Goal: Task Accomplishment & Management: Complete application form

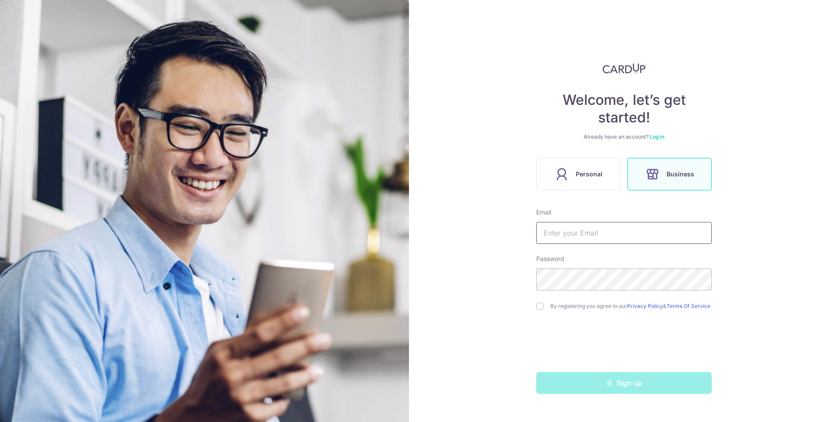
click at [606, 225] on input "text" at bounding box center [624, 233] width 176 height 22
type input "[EMAIL_ADDRESS][DOMAIN_NAME]"
click at [541, 306] on input "checkbox" at bounding box center [539, 306] width 7 height 7
checkbox input "true"
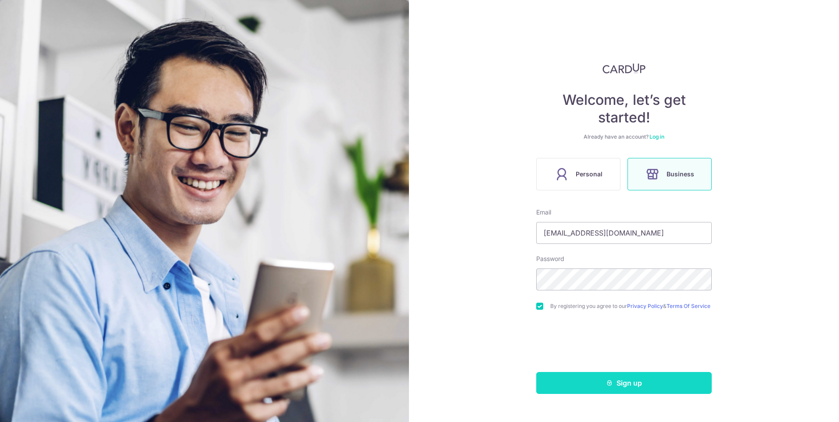
click at [594, 384] on button "Sign up" at bounding box center [624, 383] width 176 height 22
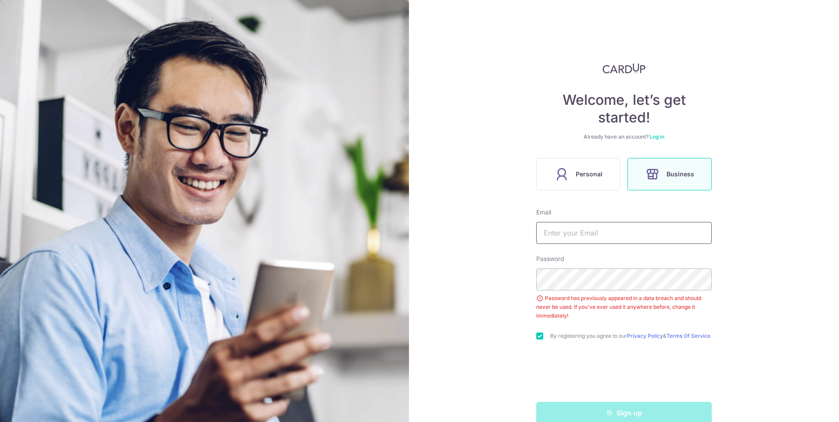
click at [599, 229] on input "text" at bounding box center [624, 233] width 176 height 22
type input "[EMAIL_ADDRESS][DOMAIN_NAME]"
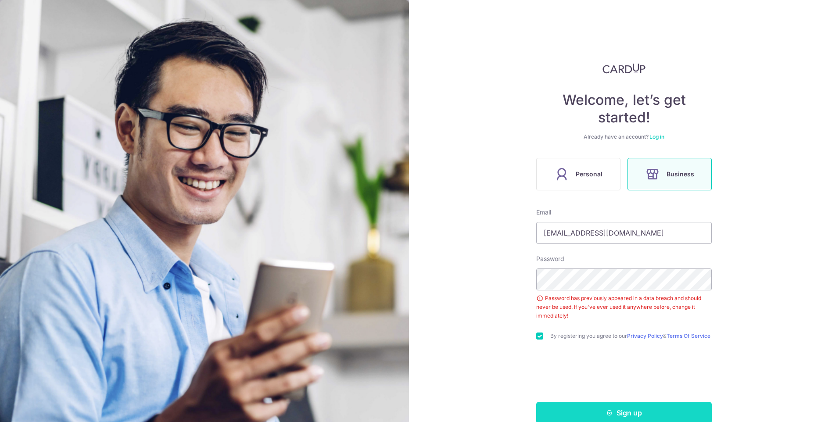
click at [575, 411] on button "Sign up" at bounding box center [624, 413] width 176 height 22
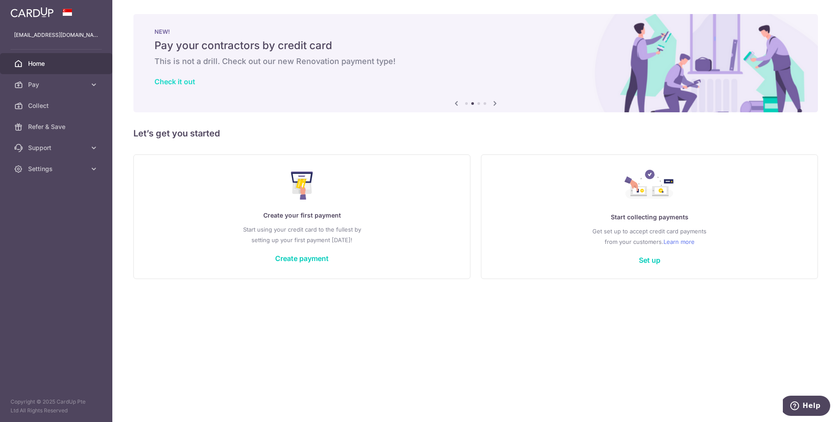
click at [187, 83] on link "Check it out" at bounding box center [174, 81] width 41 height 9
click at [90, 82] on icon at bounding box center [94, 84] width 9 height 9
click at [56, 153] on link "Cards" at bounding box center [56, 147] width 112 height 21
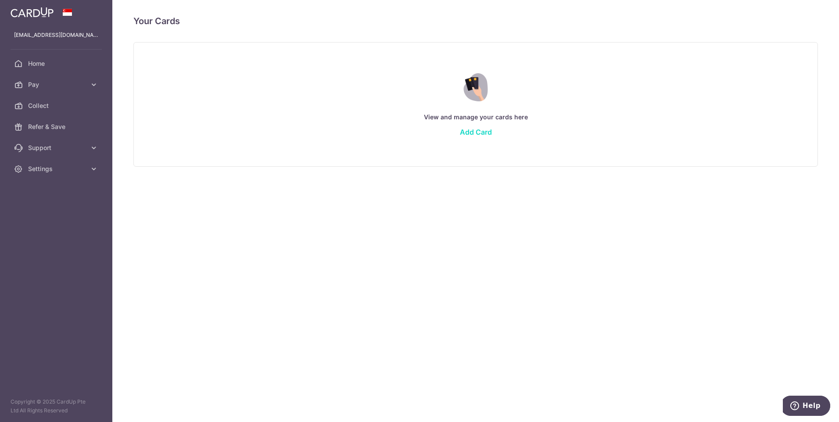
click at [465, 134] on link "Add Card" at bounding box center [476, 132] width 32 height 9
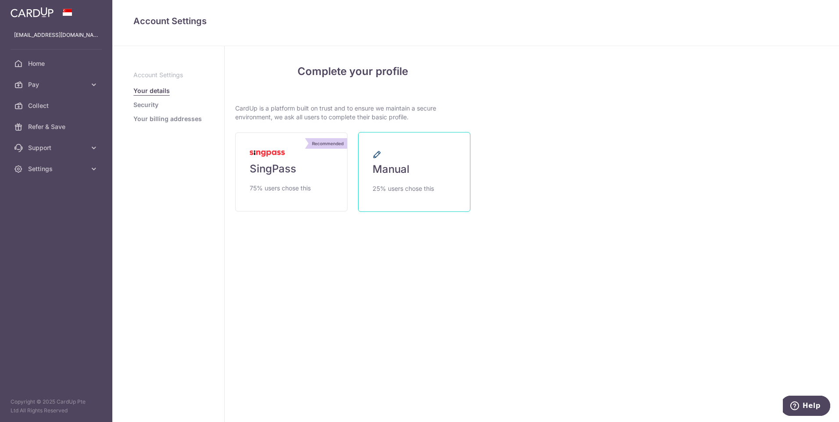
click at [419, 166] on link "Manual 25% users chose this" at bounding box center [414, 172] width 112 height 80
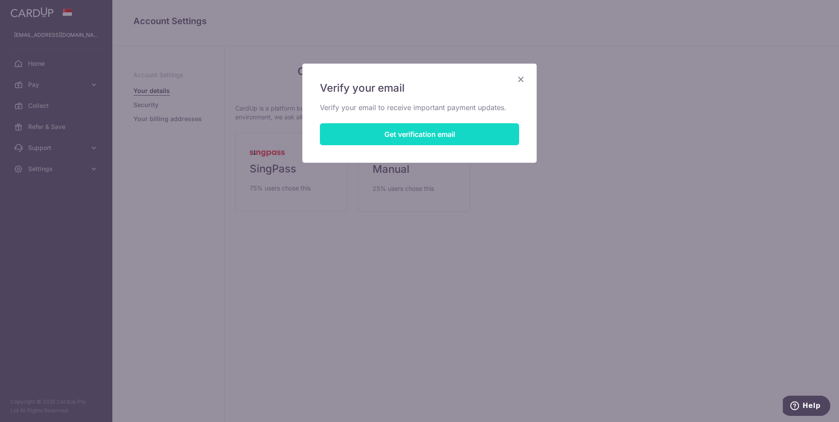
click at [427, 137] on button "Get verification email" at bounding box center [419, 134] width 199 height 22
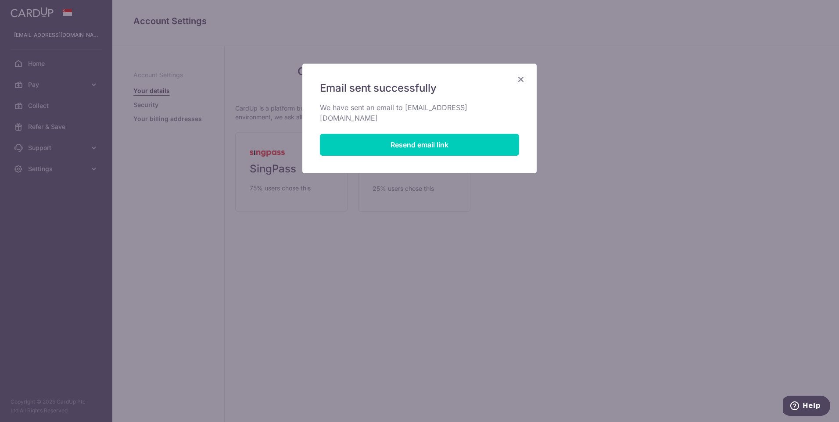
click at [521, 78] on icon "Close" at bounding box center [521, 79] width 11 height 11
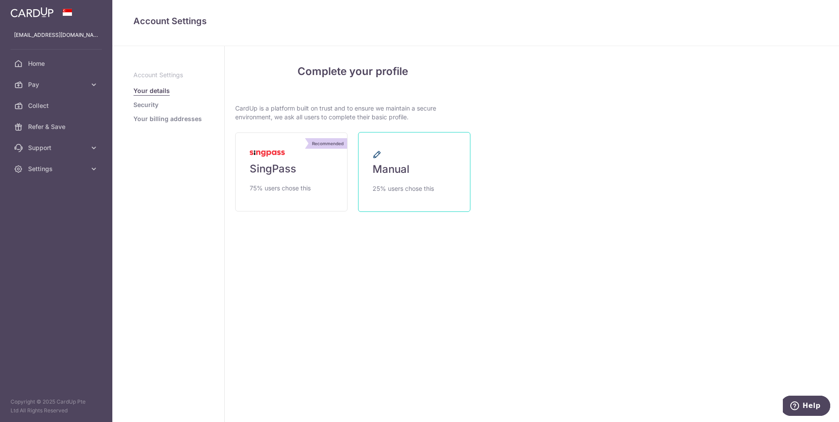
click at [416, 151] on link "Manual 25% users chose this" at bounding box center [414, 172] width 112 height 80
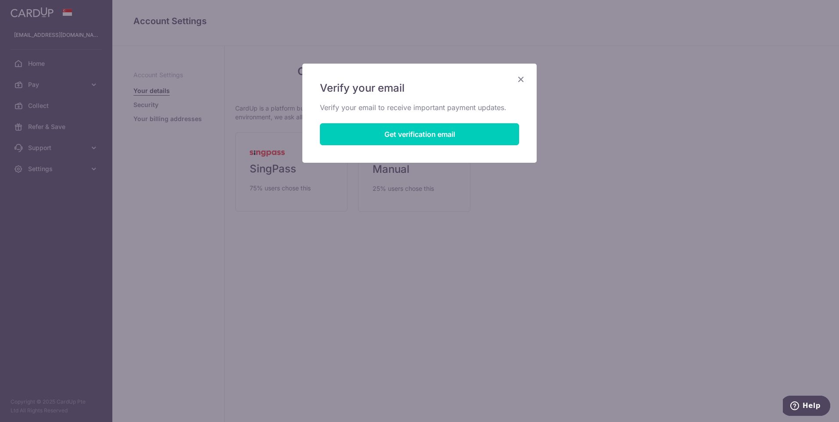
click at [522, 80] on icon "Close" at bounding box center [521, 79] width 11 height 11
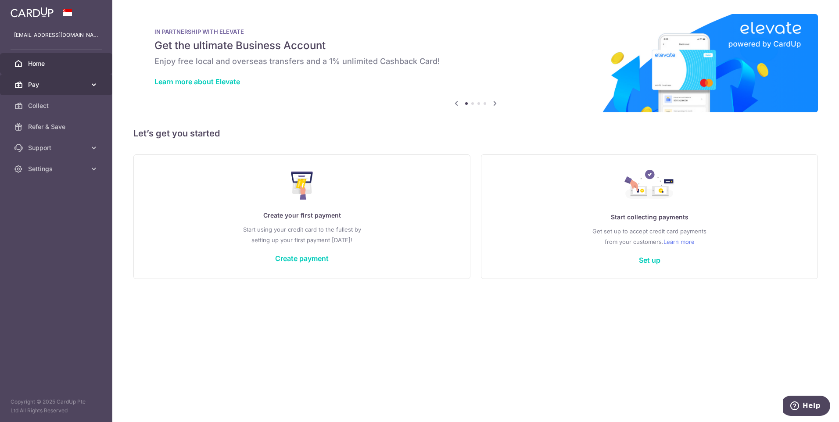
click at [90, 90] on link "Pay" at bounding box center [56, 84] width 112 height 21
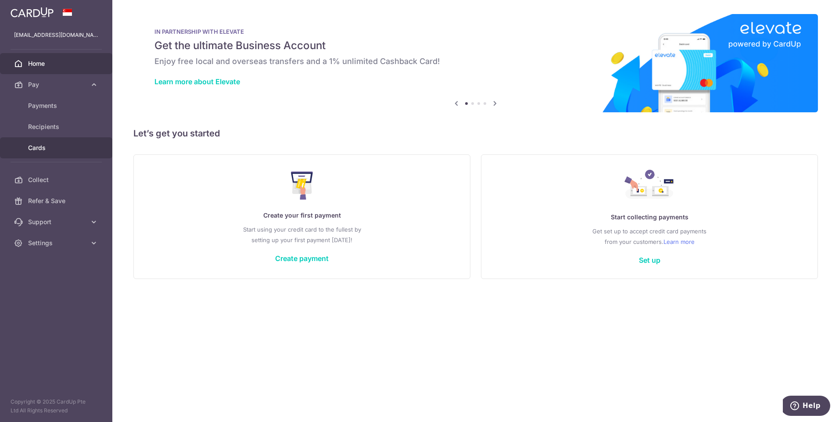
click at [43, 152] on span "Cards" at bounding box center [57, 147] width 58 height 9
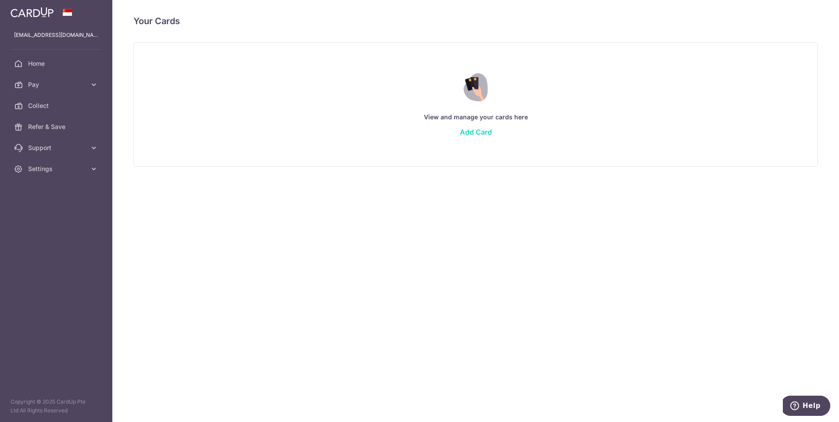
click at [471, 131] on link "Add Card" at bounding box center [476, 132] width 32 height 9
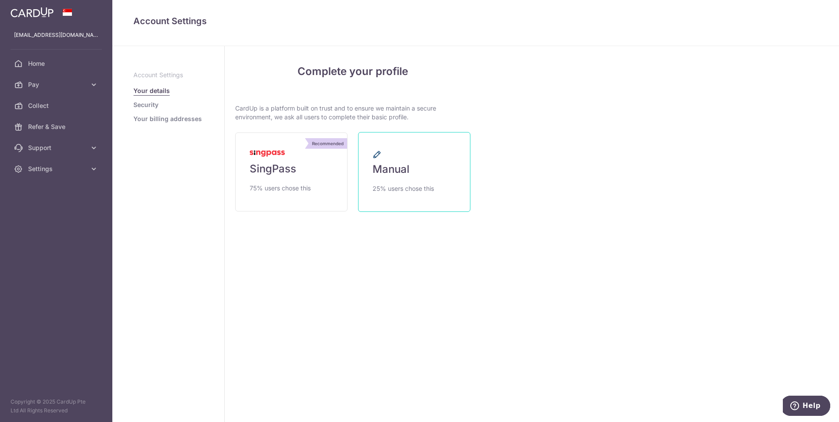
click at [428, 155] on link "Manual 25% users chose this" at bounding box center [414, 172] width 112 height 80
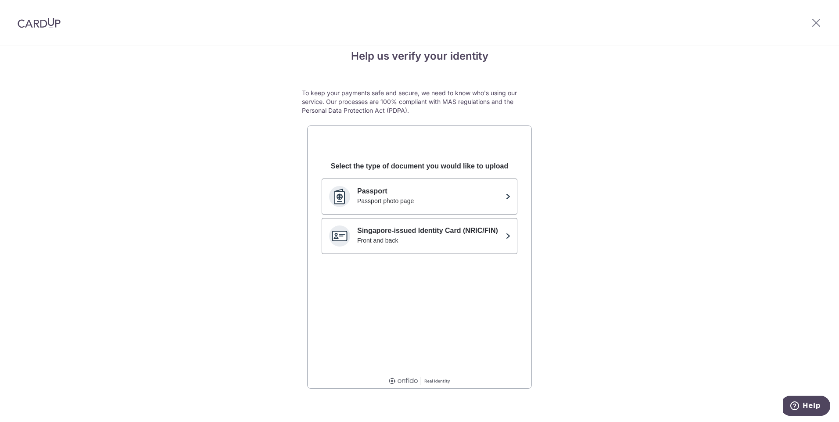
scroll to position [23, 0]
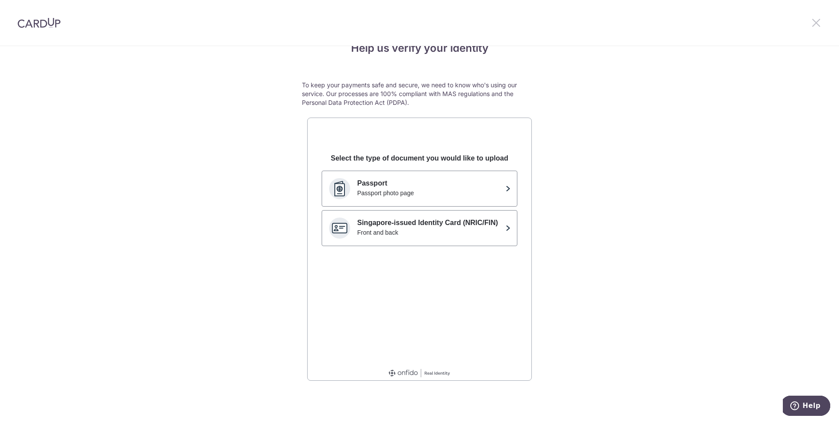
click at [820, 19] on icon at bounding box center [816, 22] width 11 height 11
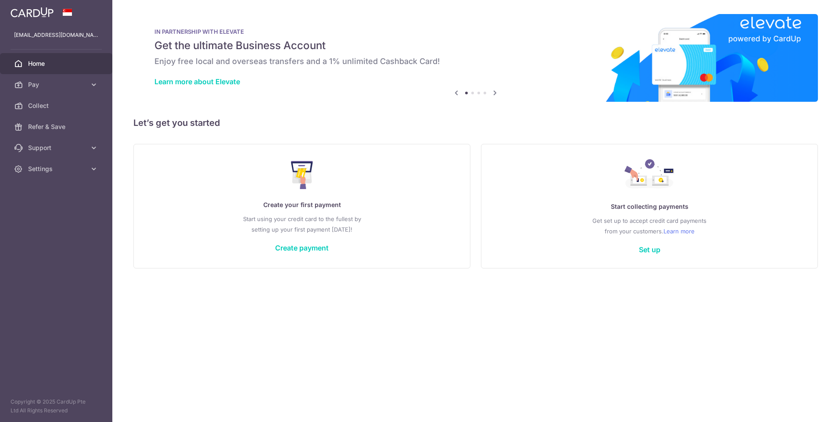
click at [816, 19] on div "IN PARTNERSHIP WITH ELEVATE Get the ultimate Business Account Enjoy free local …" at bounding box center [475, 58] width 685 height 88
click at [254, 180] on div "Create your first payment Start using your credit card to the fullest by settin…" at bounding box center [301, 206] width 315 height 104
click at [287, 251] on link "Create payment" at bounding box center [302, 248] width 54 height 9
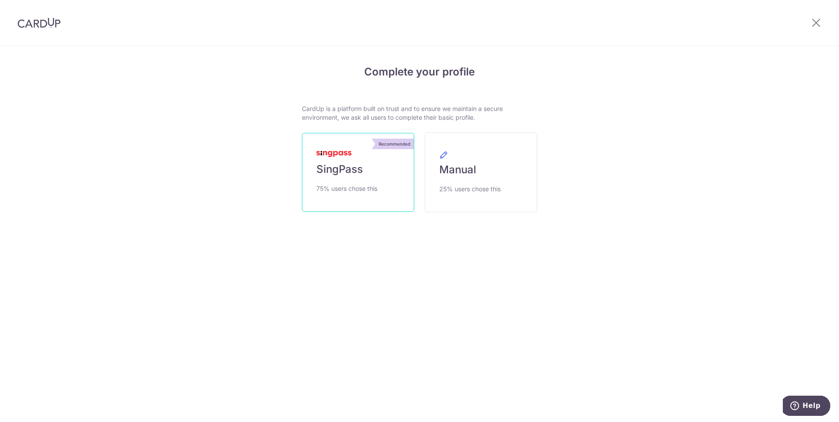
click at [355, 197] on link "Recommended SingPass 75% users chose this" at bounding box center [358, 172] width 112 height 79
